Goal: Find specific page/section: Find specific page/section

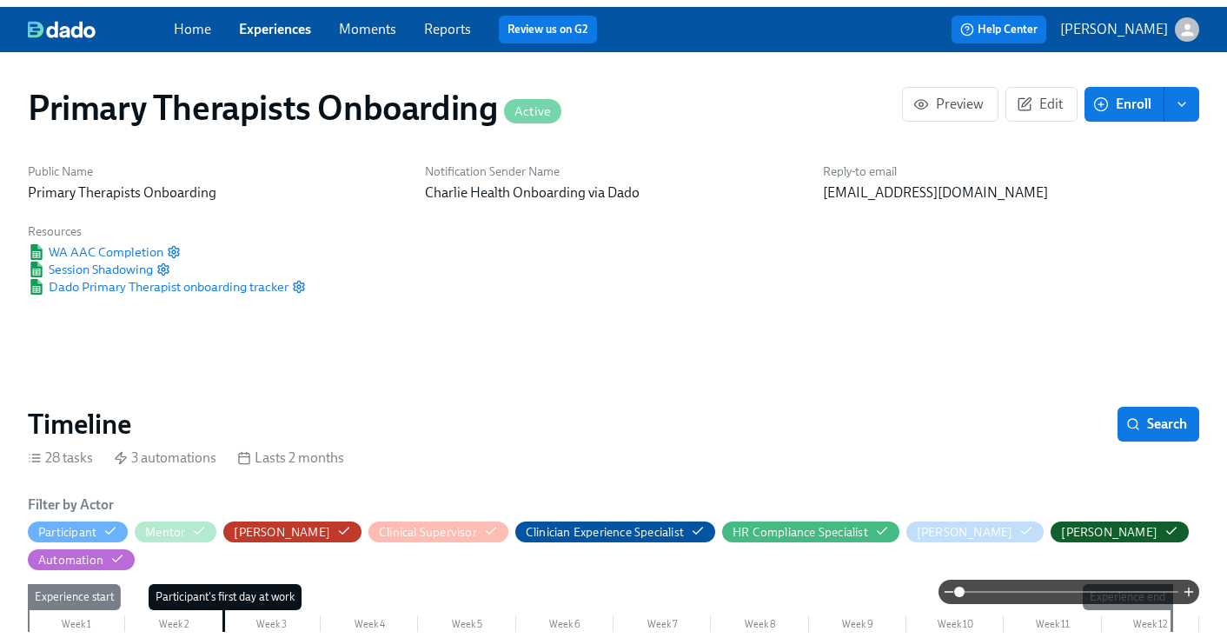
scroll to position [0, 15673]
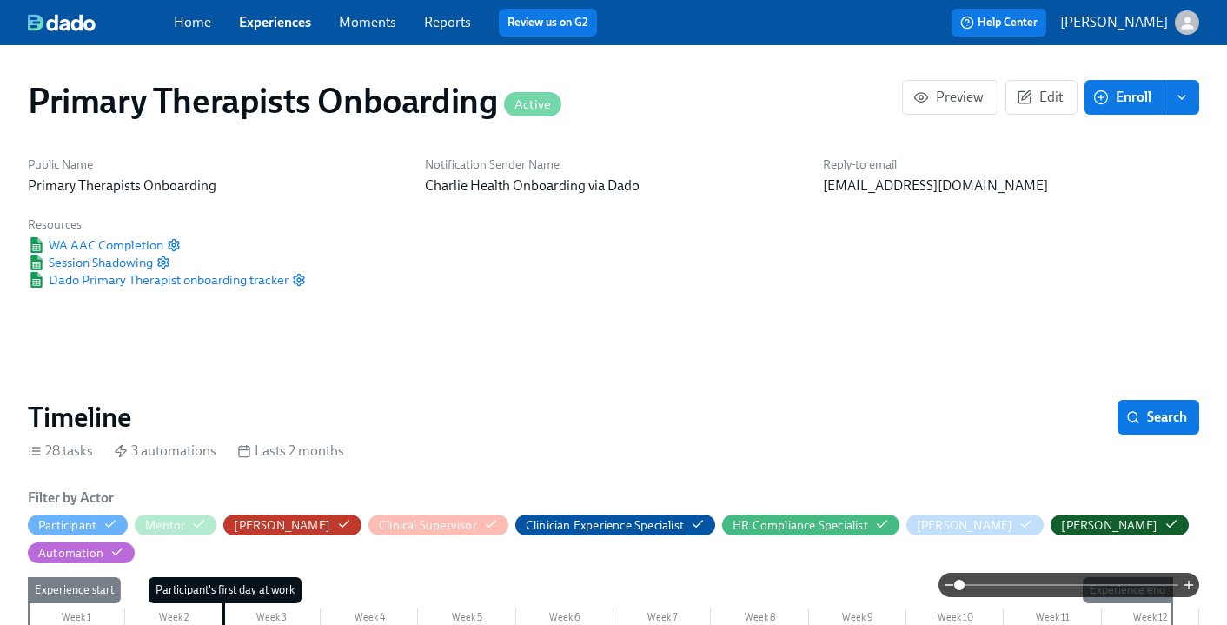
click at [293, 26] on link "Experiences" at bounding box center [275, 22] width 72 height 17
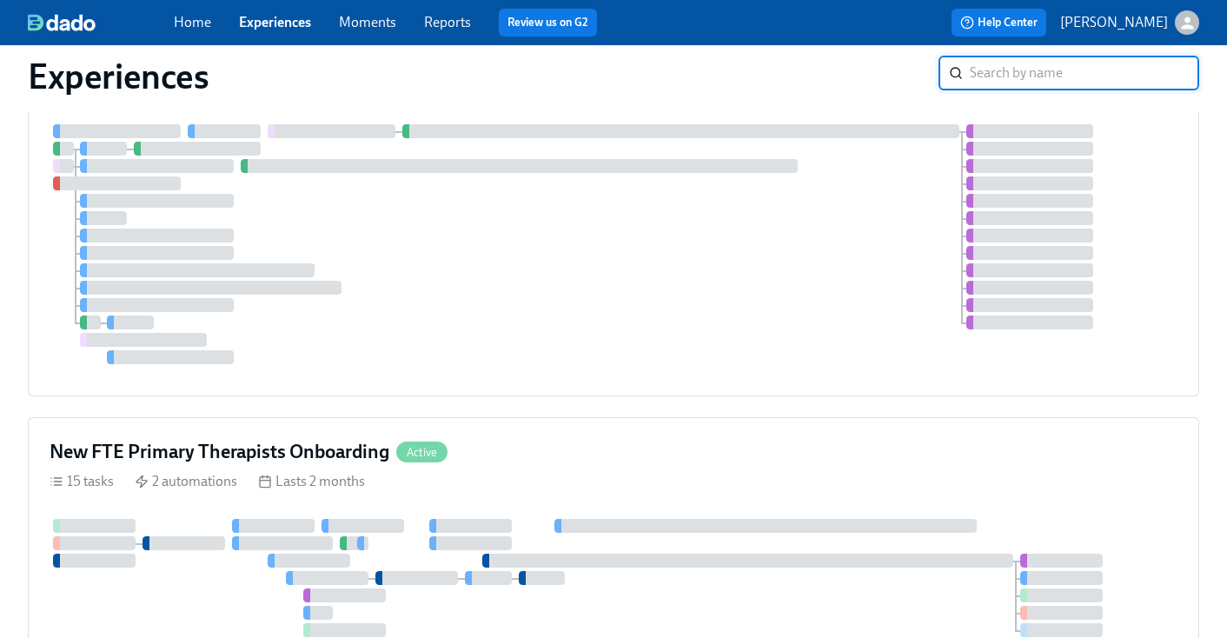
scroll to position [527, 0]
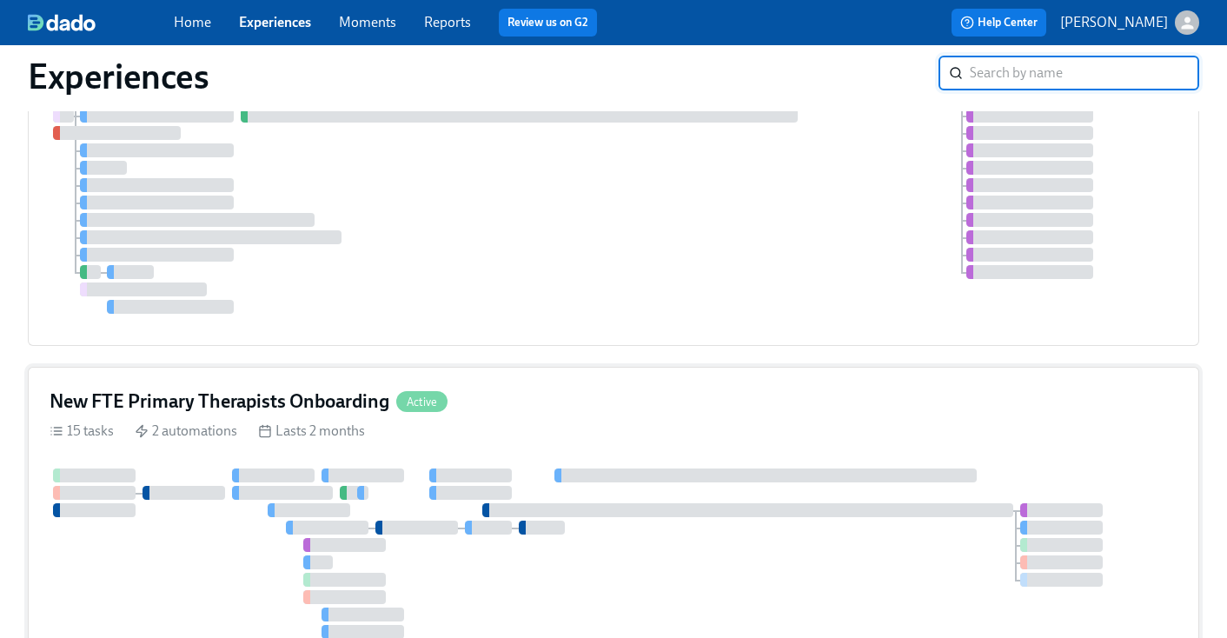
click at [586, 393] on div "New FTE Primary Therapists Onboarding Active" at bounding box center [614, 401] width 1128 height 26
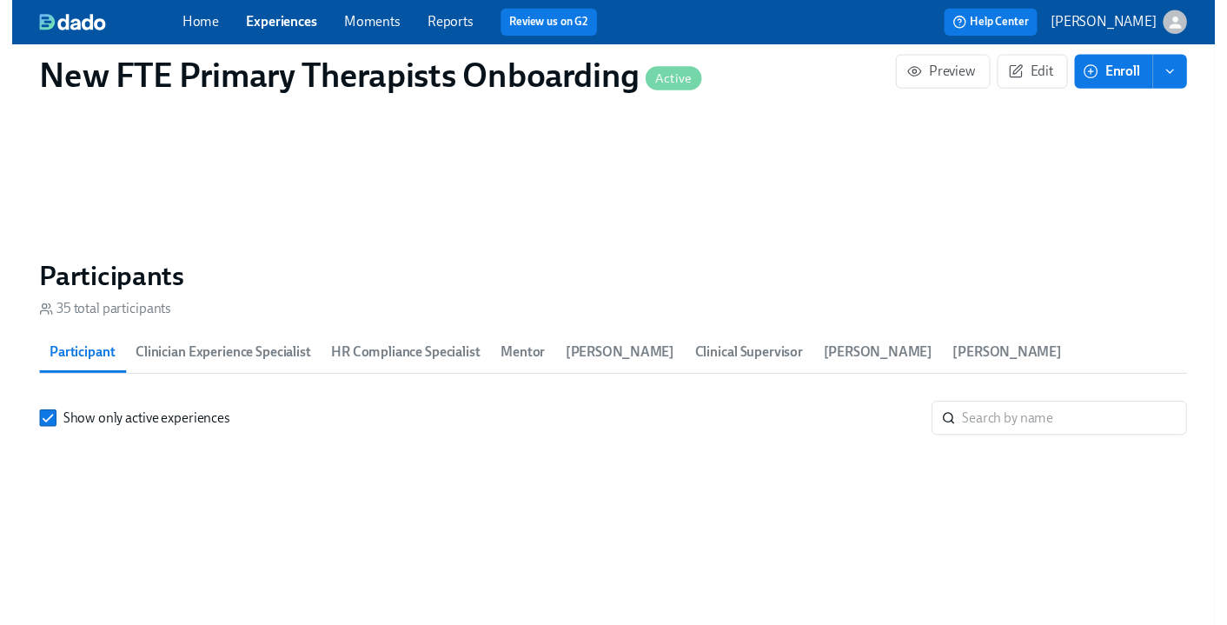
scroll to position [1514, 0]
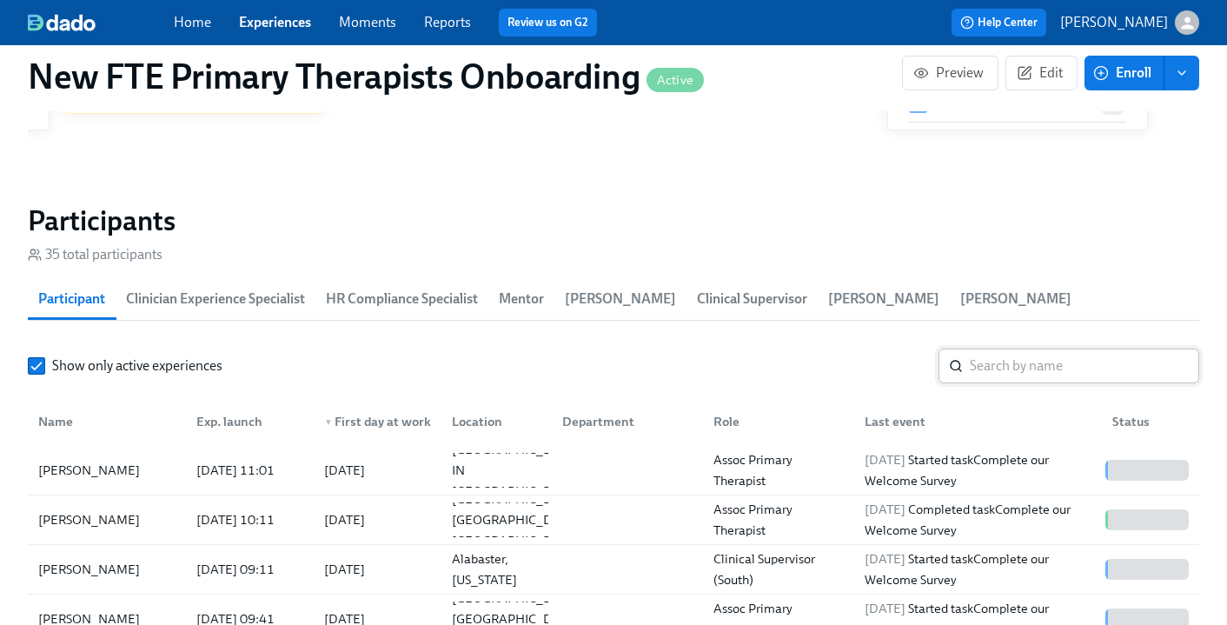
click at [1102, 348] on input "search" at bounding box center [1084, 365] width 229 height 35
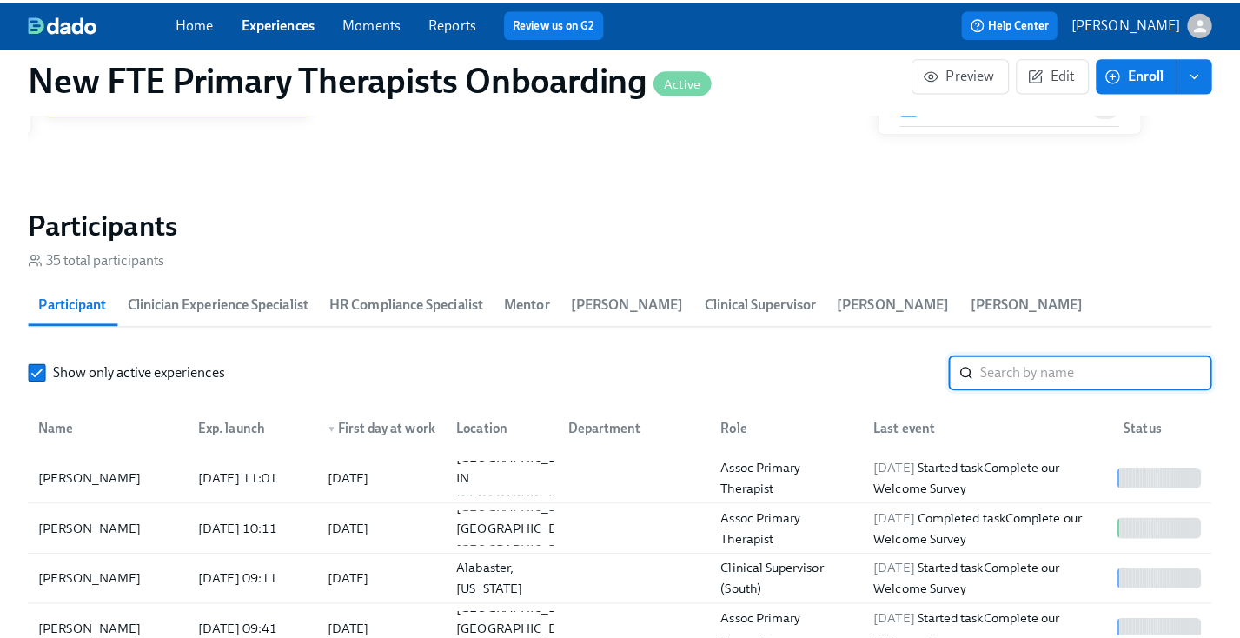
scroll to position [0, 9329]
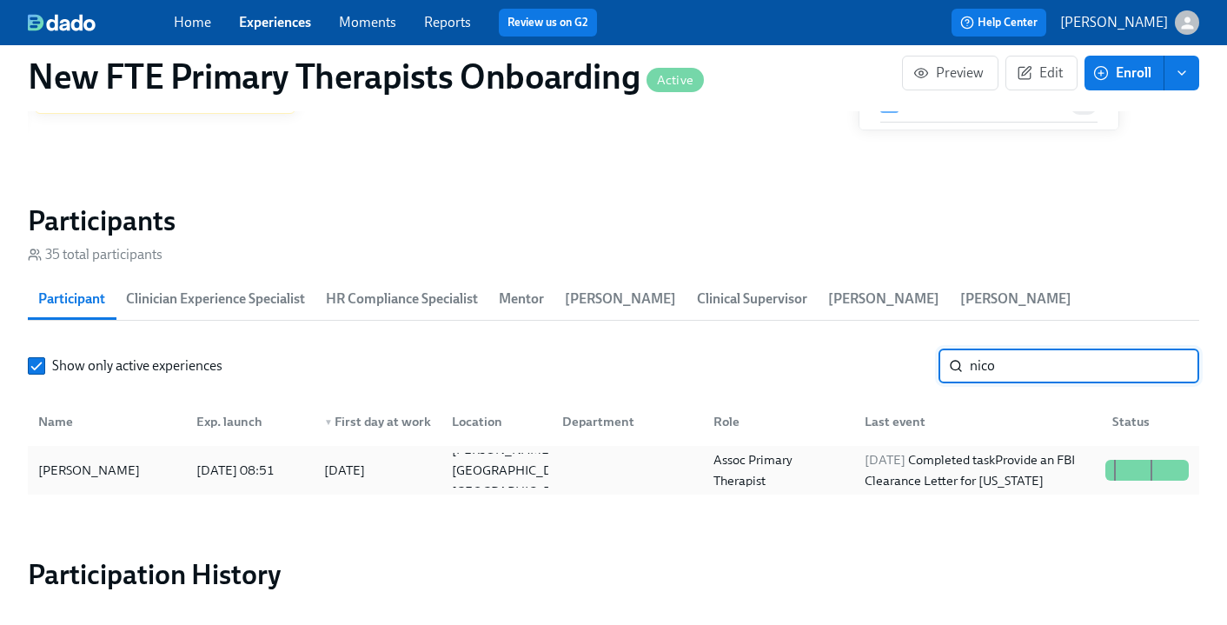
type input "nico"
click at [80, 460] on div "[PERSON_NAME]" at bounding box center [89, 470] width 116 height 21
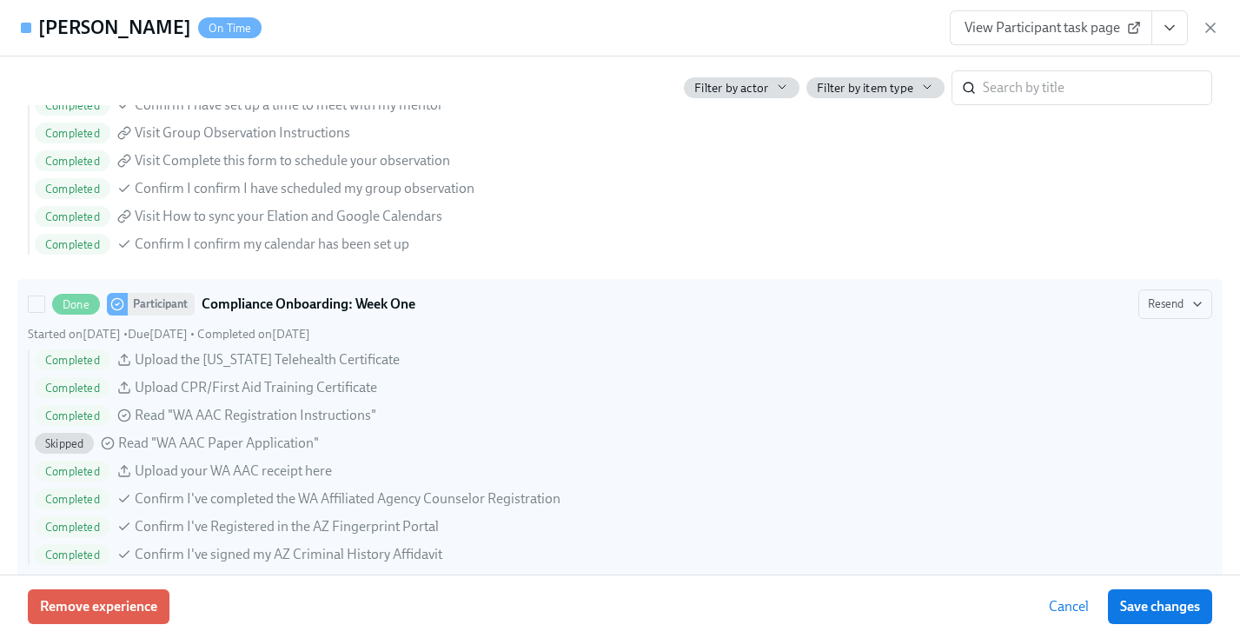
scroll to position [2087, 0]
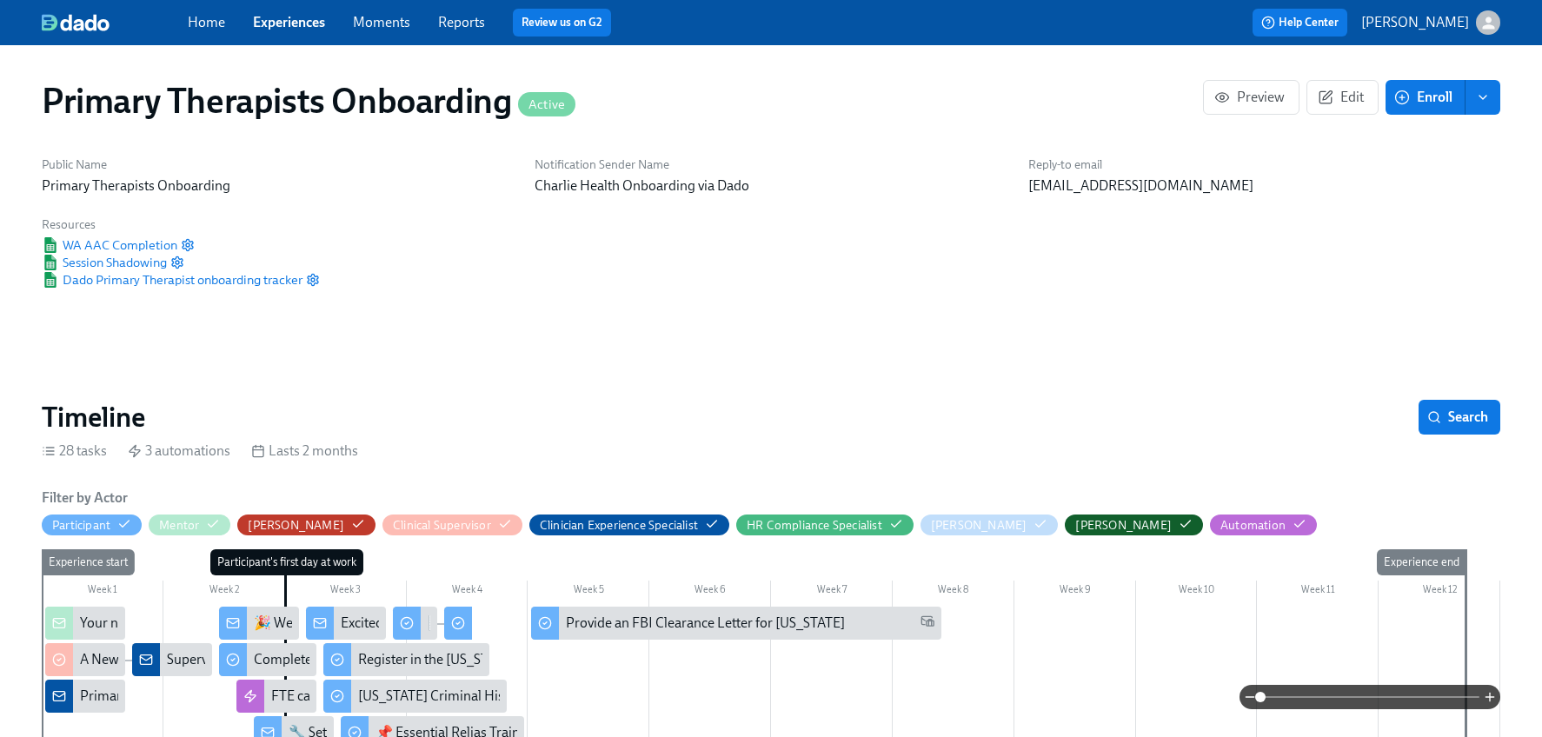
click at [267, 18] on link "Experiences" at bounding box center [289, 22] width 72 height 17
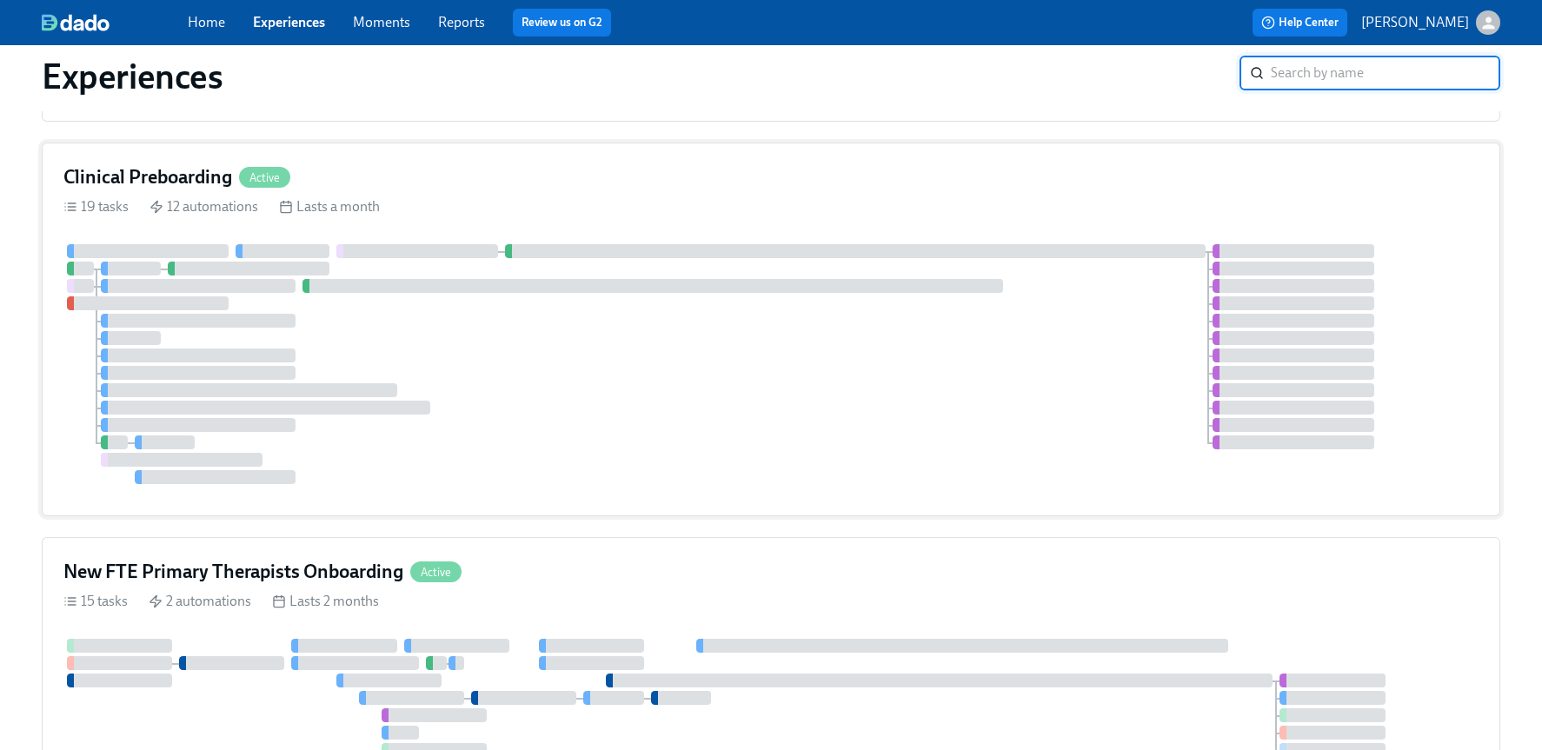
scroll to position [54, 0]
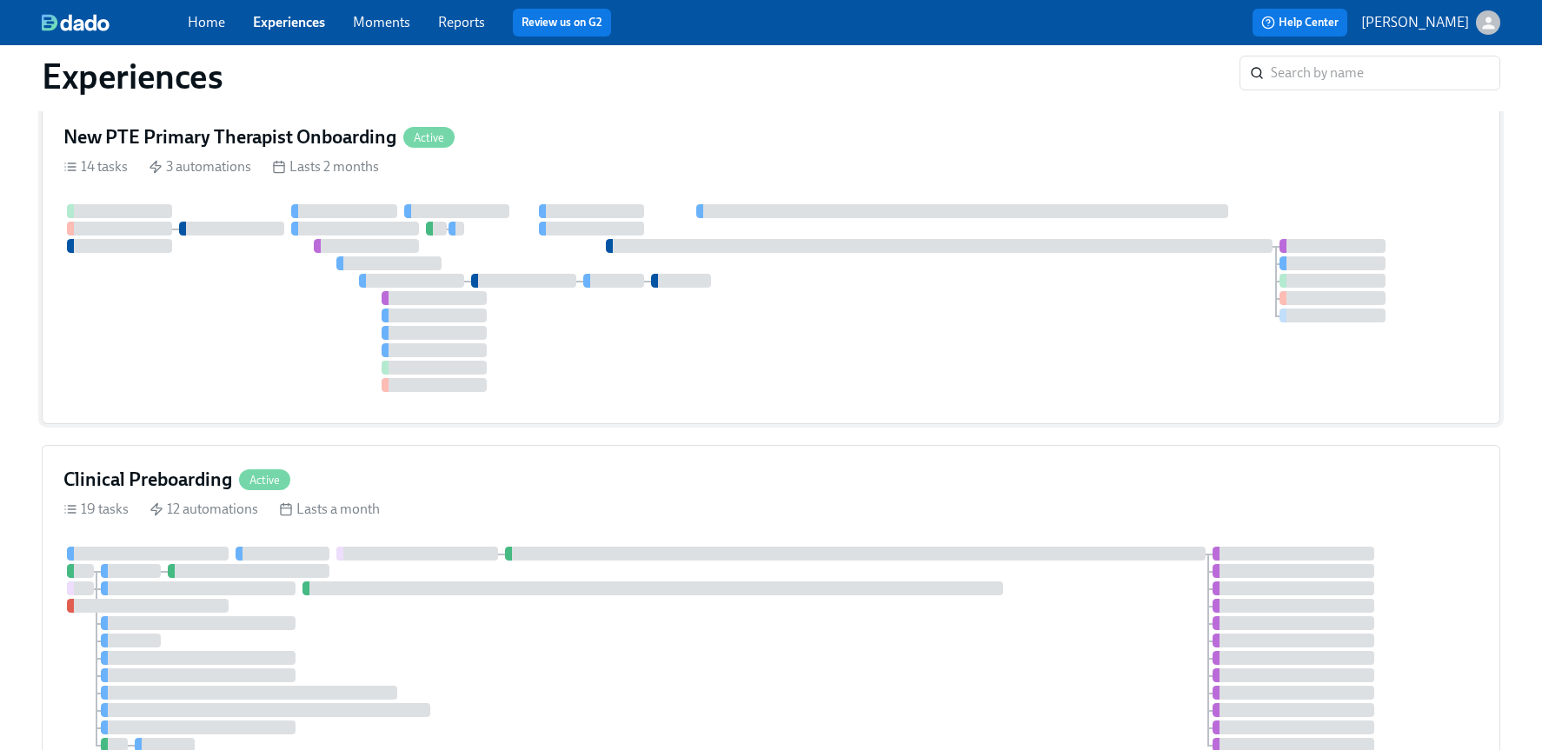
click at [491, 128] on div "New PTE Primary Therapist Onboarding Active" at bounding box center [770, 137] width 1415 height 26
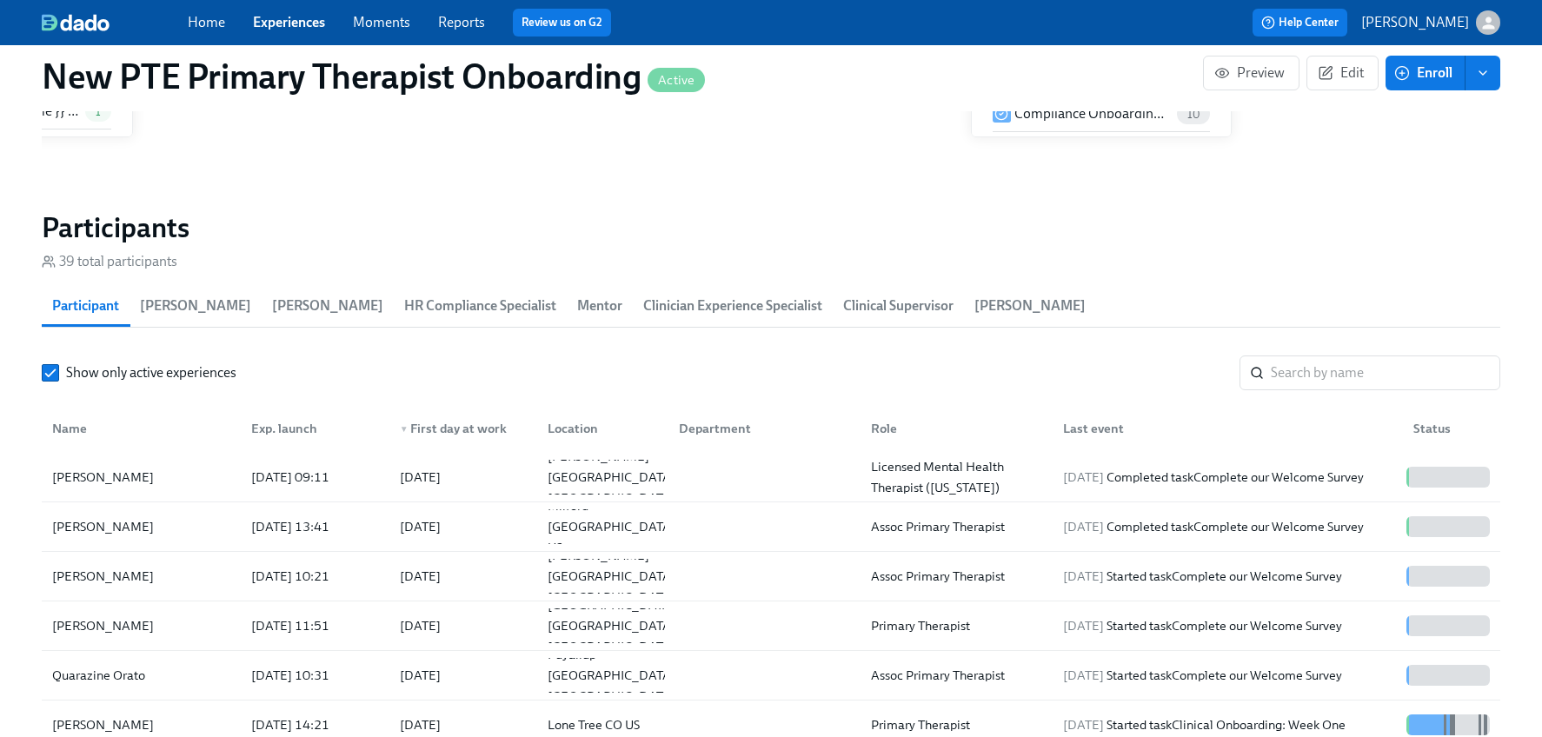
scroll to position [0, 9329]
